Goal: Transaction & Acquisition: Purchase product/service

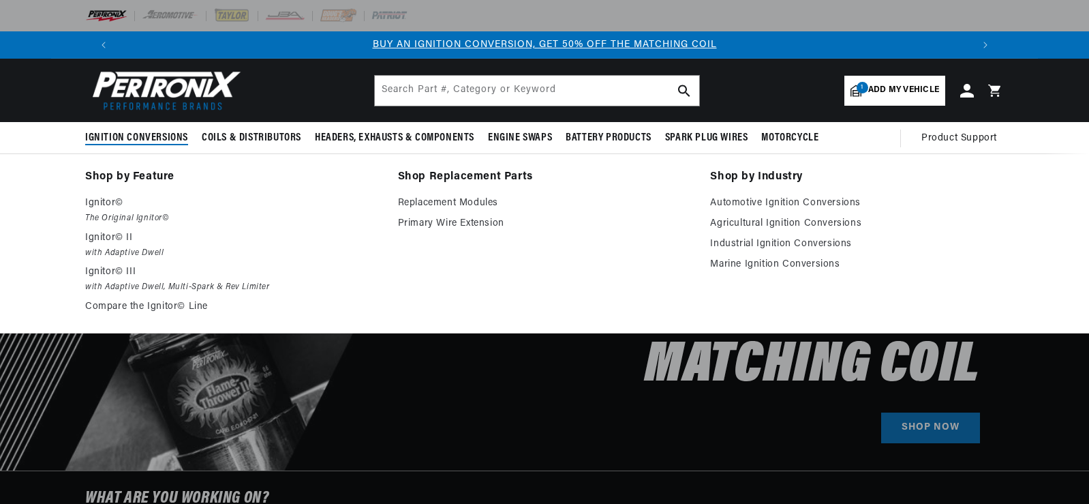
select select "1973"
select select "Porsche"
select select "914"
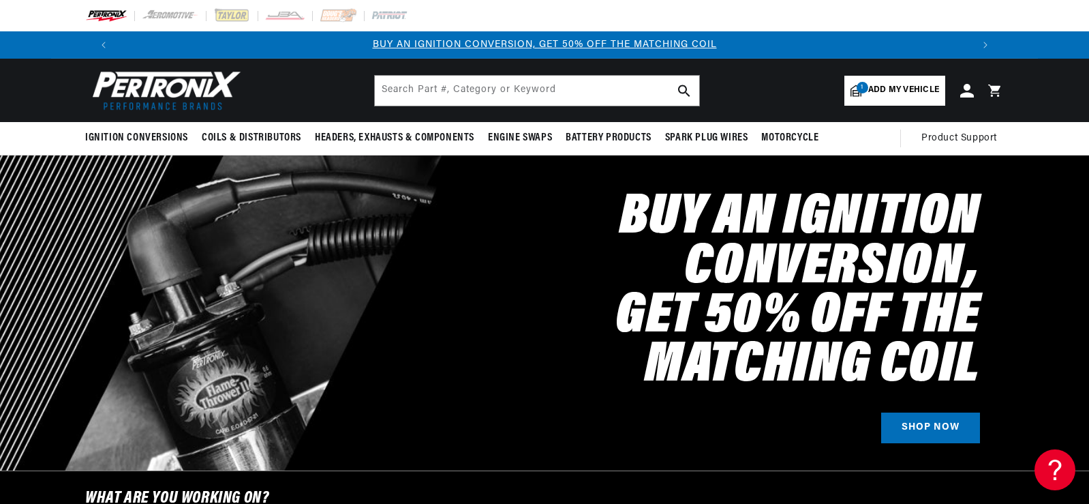
click at [908, 87] on span "Add my vehicle" at bounding box center [903, 90] width 71 height 13
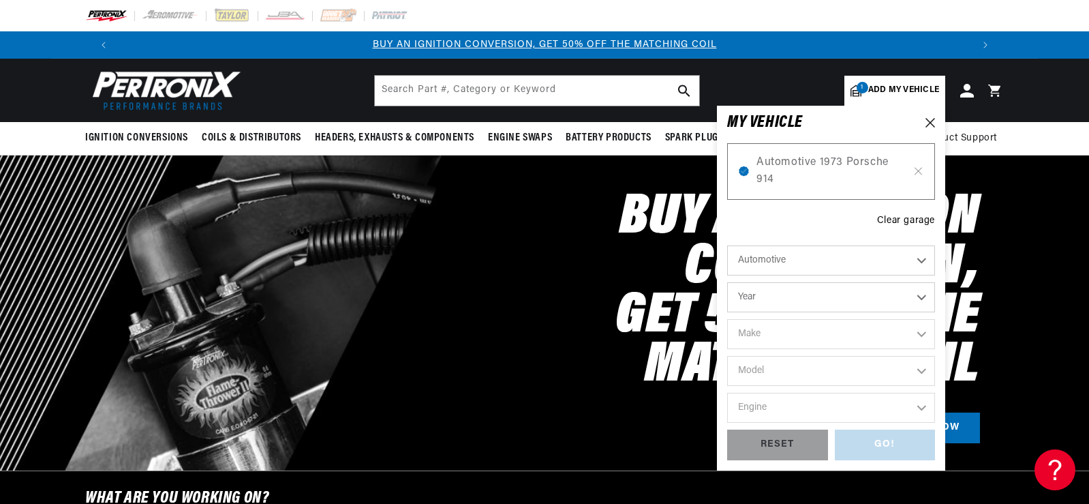
click at [810, 162] on span "Automotive 1973 Porsche 914" at bounding box center [831, 171] width 149 height 35
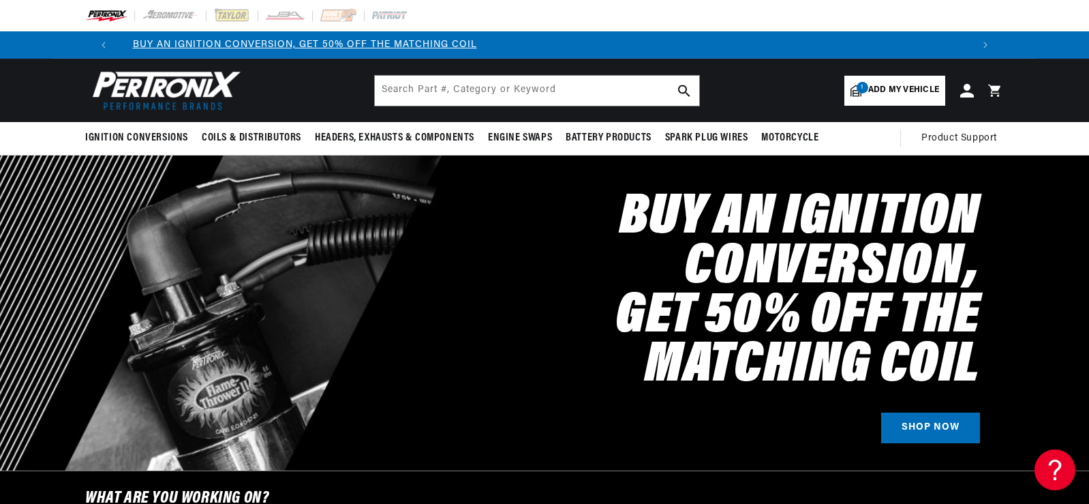
scroll to position [0, 521]
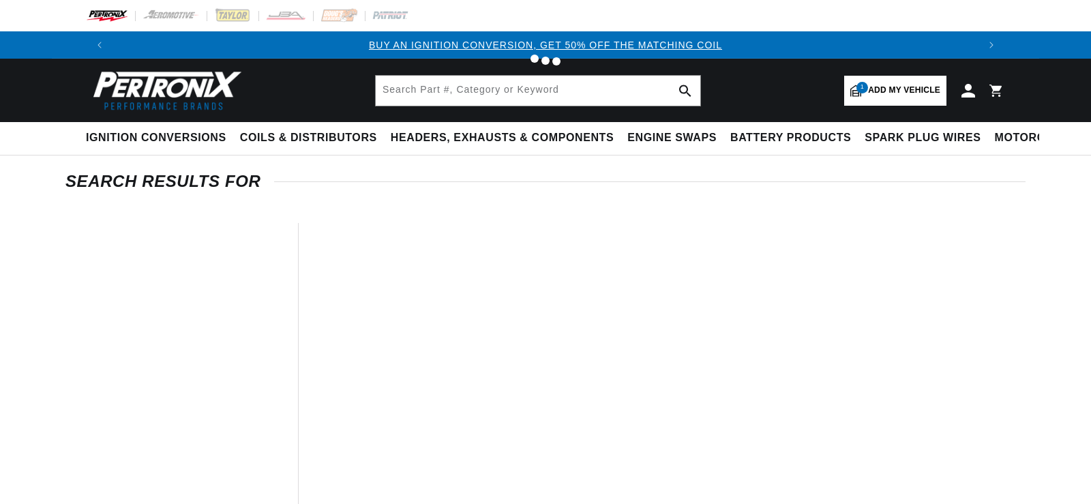
click at [117, 138] on div at bounding box center [545, 252] width 1091 height 504
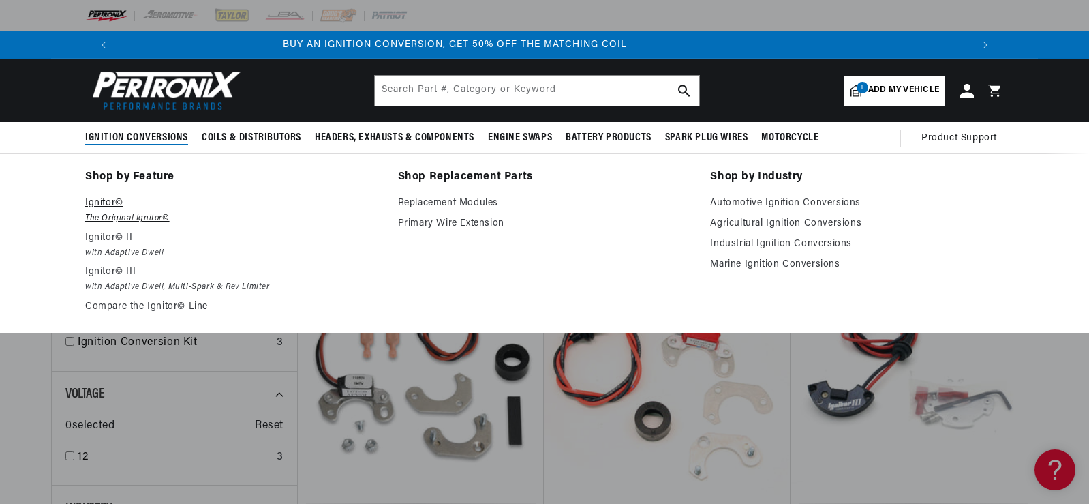
click at [100, 207] on p "Ignitor©" at bounding box center [232, 203] width 294 height 16
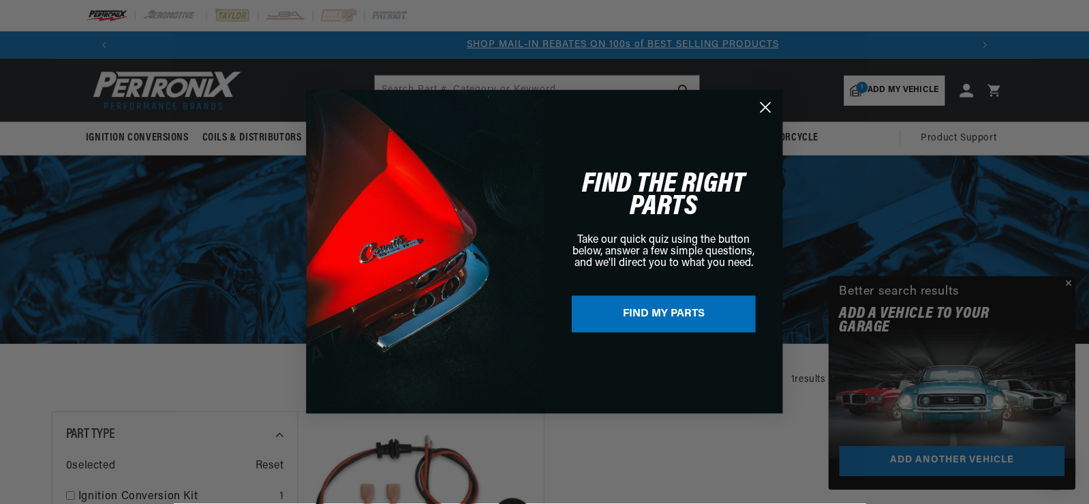
scroll to position [0, 851]
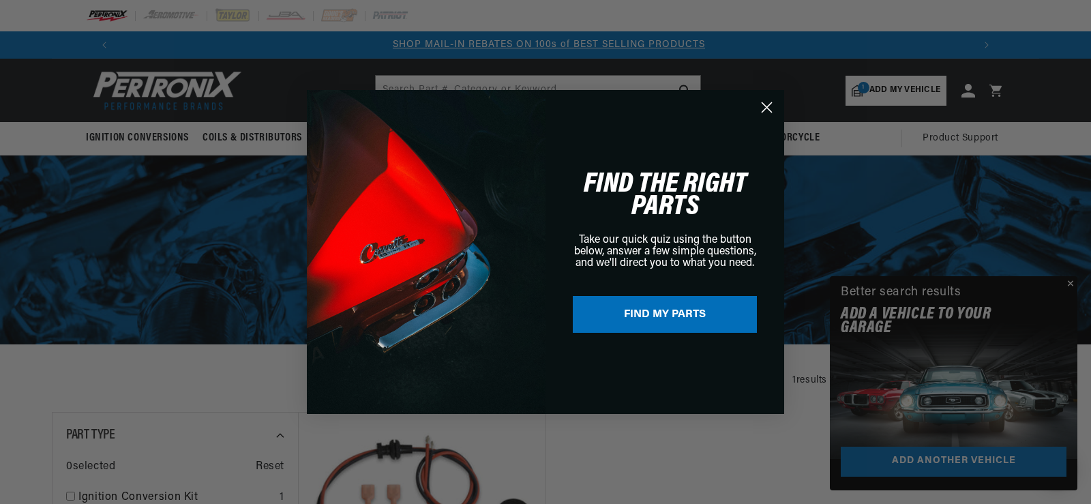
click at [770, 106] on circle "Close dialog" at bounding box center [766, 107] width 22 height 22
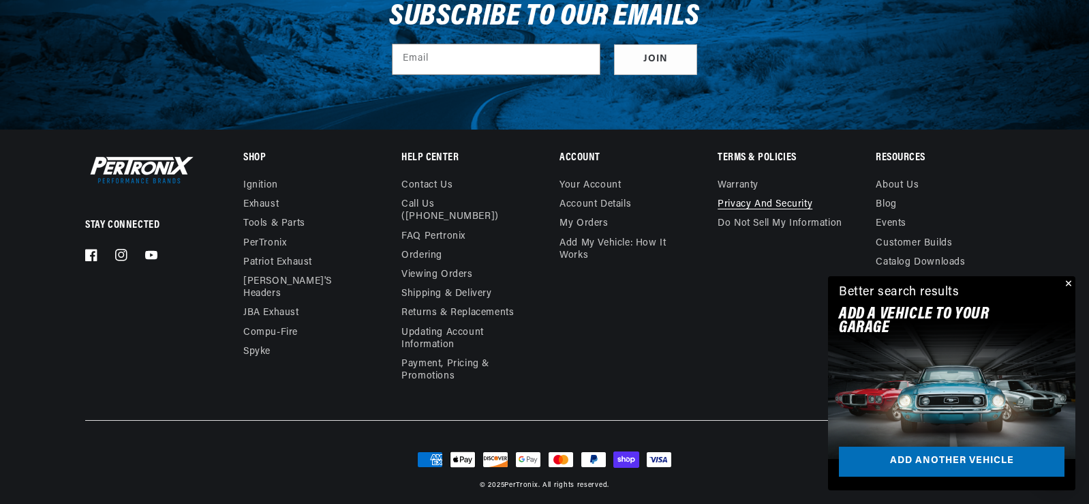
scroll to position [0, 1703]
click at [1071, 284] on button "Close" at bounding box center [1067, 284] width 16 height 16
